Goal: Transaction & Acquisition: Purchase product/service

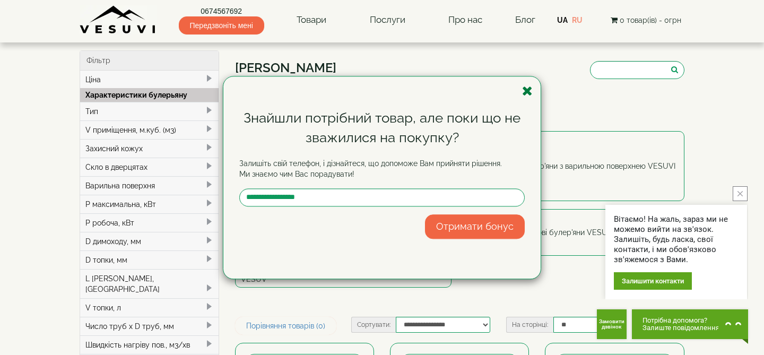
click at [526, 91] on icon "button" at bounding box center [527, 90] width 11 height 13
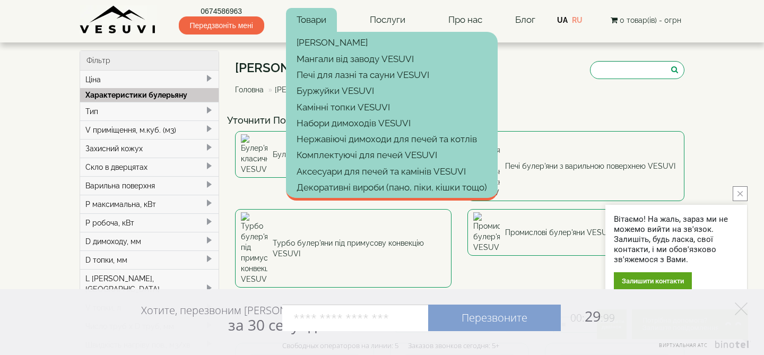
click at [318, 21] on link "Товари" at bounding box center [311, 20] width 51 height 24
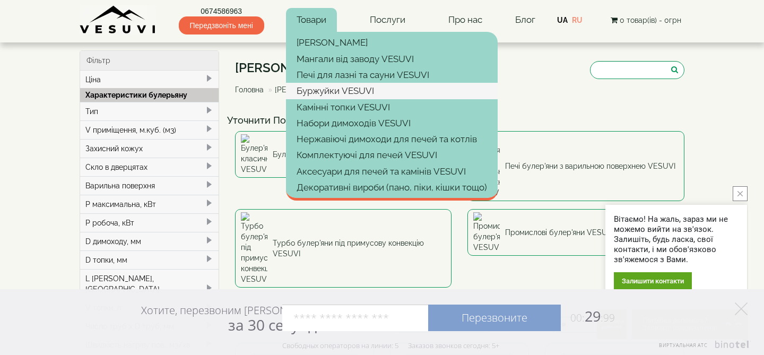
click at [315, 89] on link "Буржуйки VESUVI" at bounding box center [392, 91] width 212 height 16
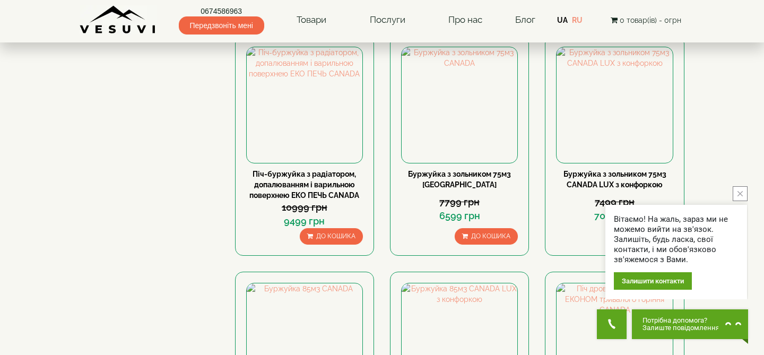
scroll to position [504, 0]
